Goal: Transaction & Acquisition: Purchase product/service

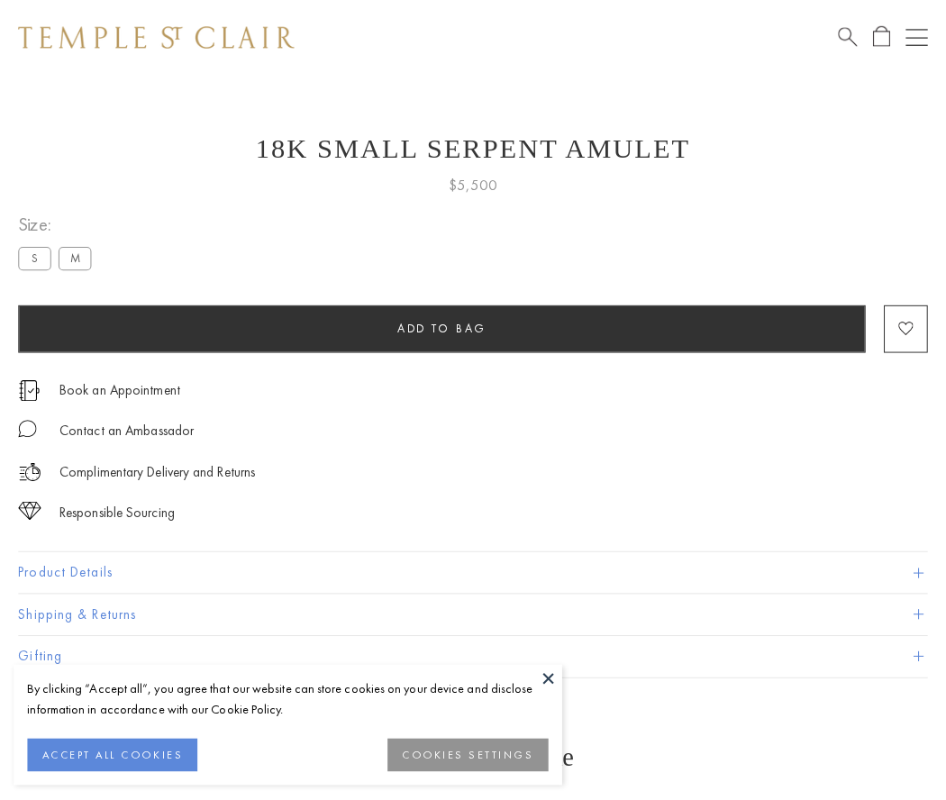
scroll to position [8, 0]
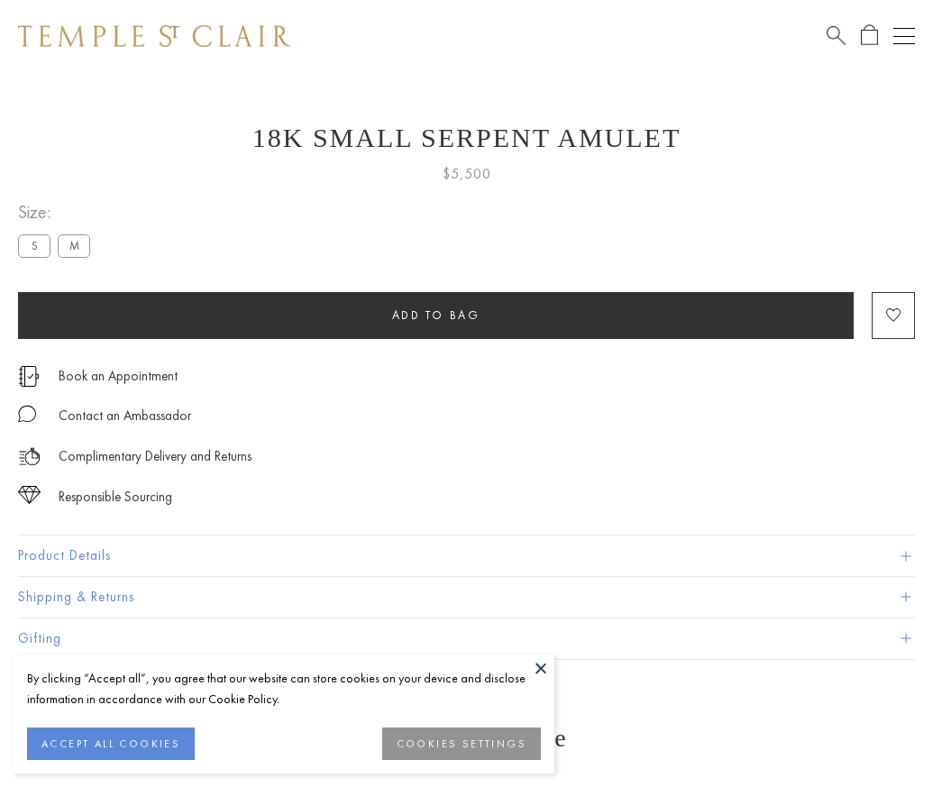
click at [435, 314] on span "Add to bag" at bounding box center [436, 314] width 88 height 15
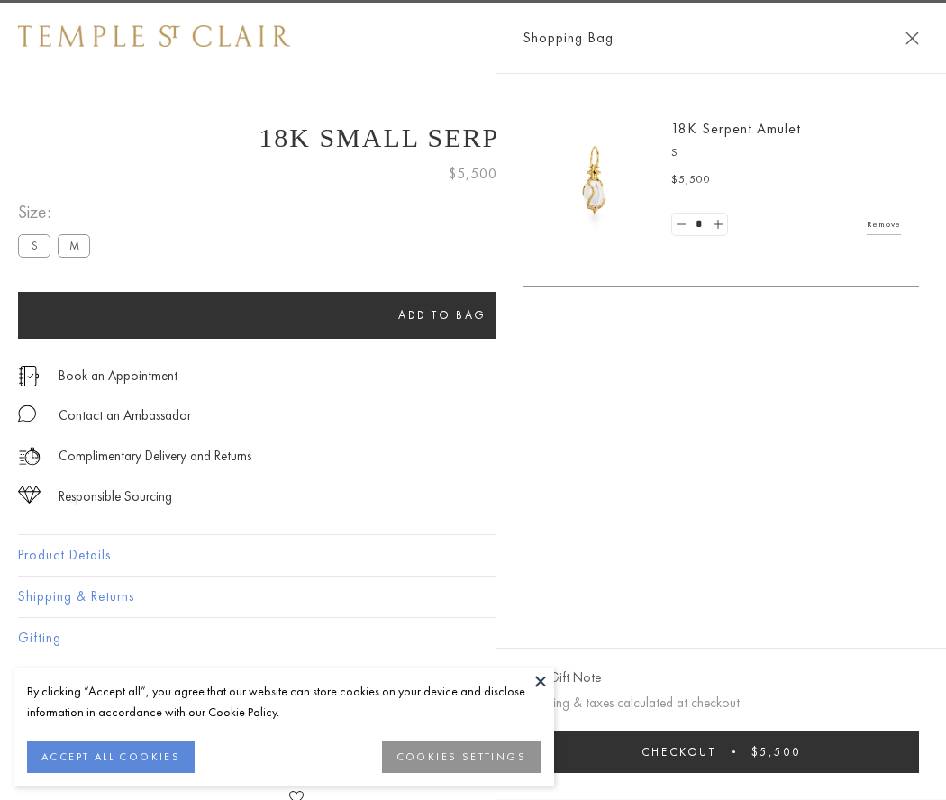
click at [919, 751] on button "Checkout $5,500" at bounding box center [721, 752] width 396 height 42
